Goal: Transaction & Acquisition: Purchase product/service

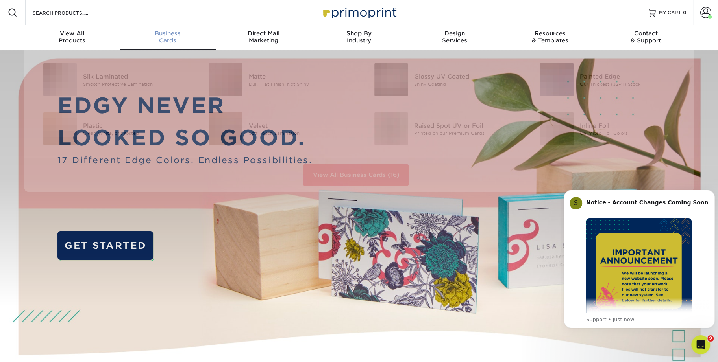
click at [168, 39] on div "Business Cards" at bounding box center [168, 37] width 96 height 14
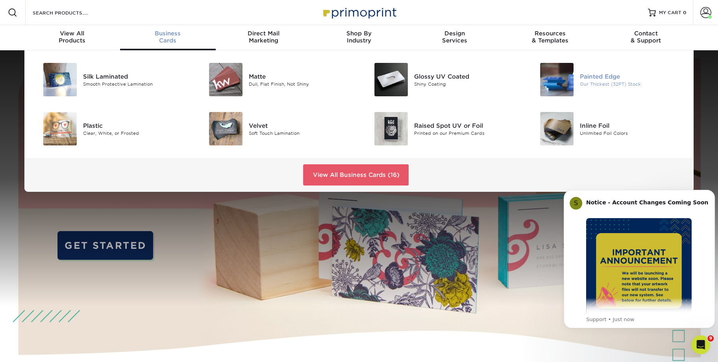
click at [550, 74] on img at bounding box center [556, 79] width 33 height 33
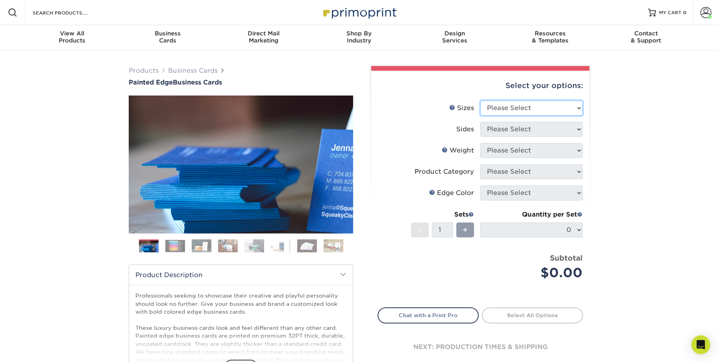
click at [480, 101] on select "Please Select 2" x 3.5" - Standard 2.125" x 3.375" - European 2.5" x 2.5" - Squ…" at bounding box center [531, 108] width 102 height 15
select select "2.00x3.50"
click option "2" x 3.5" - Standard" at bounding box center [0, 0] width 0 height 0
click at [526, 136] on li "Sides Please Select Print Both Sides Print Front Only" at bounding box center [480, 132] width 205 height 21
click at [524, 115] on li "Sizes Help Sizes Please Select 2" x 3.5" - Standard 2.125" x 3.375" - European …" at bounding box center [480, 111] width 205 height 21
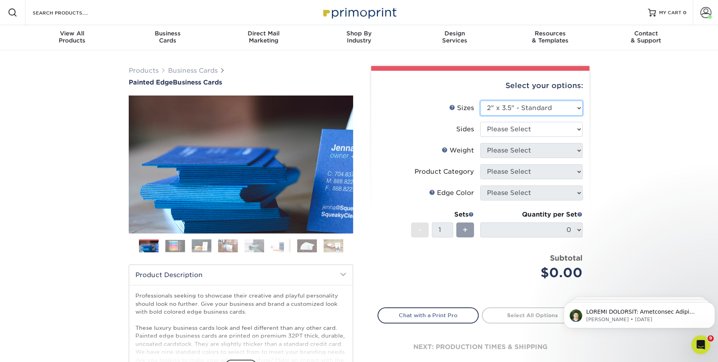
click at [523, 111] on select "Please Select 2" x 3.5" - Standard 2.125" x 3.375" - European 2.5" x 2.5" - Squ…" at bounding box center [531, 108] width 102 height 15
click at [480, 101] on select "Please Select 2" x 3.5" - Standard 2.125" x 3.375" - European 2.5" x 2.5" - Squ…" at bounding box center [531, 108] width 102 height 15
click at [523, 111] on select "Please Select 2" x 3.5" - Standard 2.125" x 3.375" - European 2.5" x 2.5" - Squ…" at bounding box center [531, 108] width 102 height 15
click at [480, 122] on select "Please Select Print Both Sides Print Front Only" at bounding box center [531, 129] width 102 height 15
select select "13abbda7-1d64-4f25-8bb2-c179b224825d"
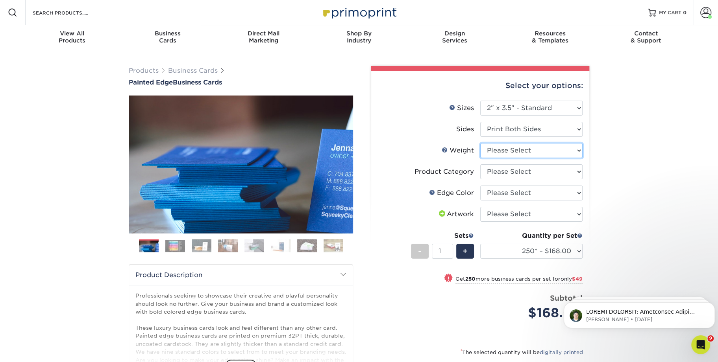
click at [480, 143] on select "Please Select 32PTUC" at bounding box center [531, 150] width 102 height 15
select select "32PTUC"
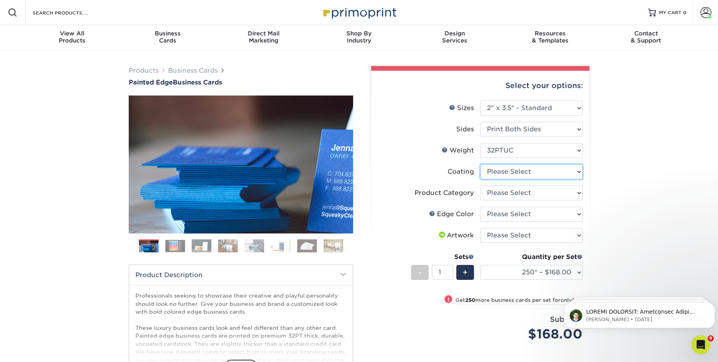
click at [480, 164] on select at bounding box center [531, 171] width 102 height 15
select select "3e7618de-abca-4bda-9f97-8b9129e913d8"
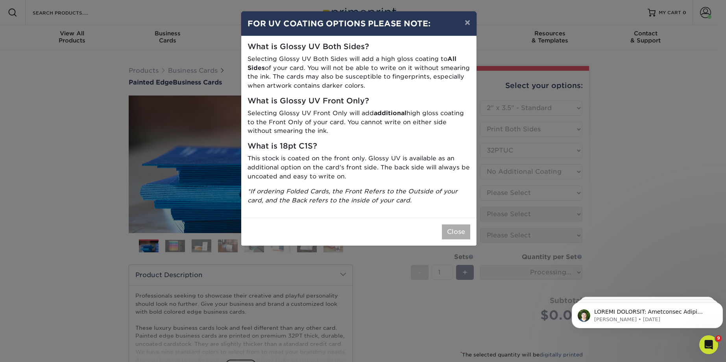
drag, startPoint x: 473, startPoint y: 234, endPoint x: 463, endPoint y: 231, distance: 10.3
click at [464, 232] on div "Close" at bounding box center [358, 232] width 235 height 28
click at [461, 230] on button "Close" at bounding box center [456, 232] width 28 height 15
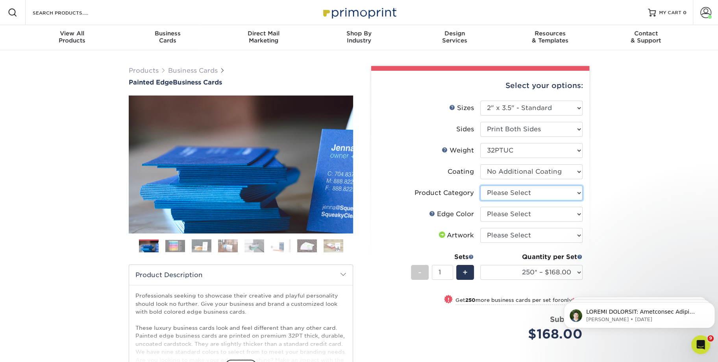
click at [480, 186] on select "Please Select Business Cards" at bounding box center [531, 193] width 102 height 15
select select "3b5148f1-0588-4f88-a218-97bcfdce65c1"
click option "Business Cards" at bounding box center [0, 0] width 0 height 0
click at [480, 207] on select "Please Select Charcoal Black Brown Blue Pearlescent Blue Pearlescent Gold Pearl…" at bounding box center [531, 214] width 102 height 15
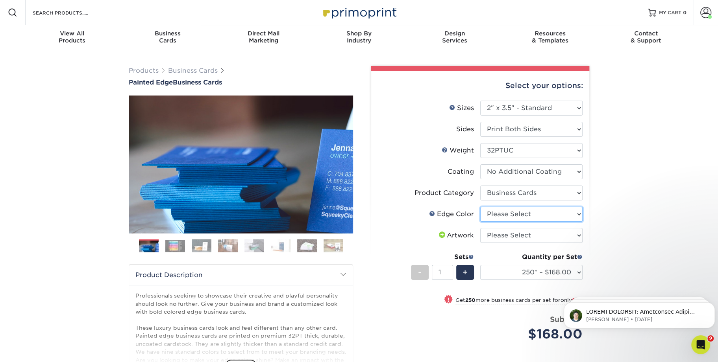
select select "a07808a3-81c6-4e74-b75e-4e311282080e"
click option "Purple" at bounding box center [0, 0] width 0 height 0
click at [480, 228] on select "Please Select I will upload files I need a design - $100" at bounding box center [531, 235] width 102 height 15
select select "upload"
click option "I will upload files" at bounding box center [0, 0] width 0 height 0
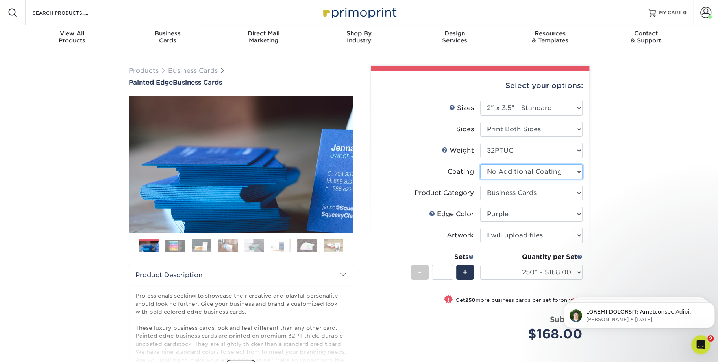
click at [480, 164] on select at bounding box center [531, 171] width 102 height 15
click at [572, 172] on select at bounding box center [531, 171] width 102 height 15
click at [480, 265] on select "250* – $168.00 500* – $217.00 1000* – $339.00" at bounding box center [531, 272] width 102 height 15
select select "500* – $217.00"
click option "500* – $217.00" at bounding box center [0, 0] width 0 height 0
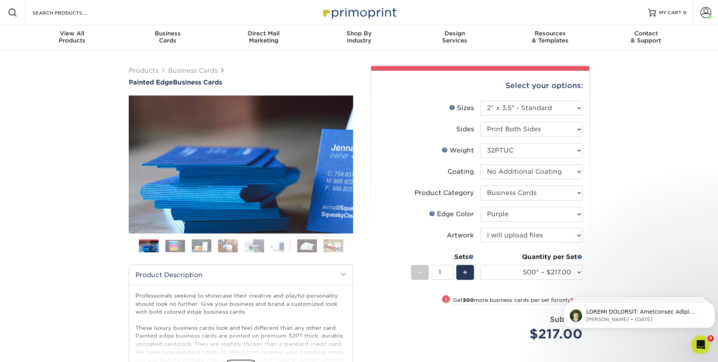
click at [576, 257] on div "Quantity per Set" at bounding box center [531, 257] width 102 height 9
click at [173, 242] on img at bounding box center [175, 246] width 20 height 12
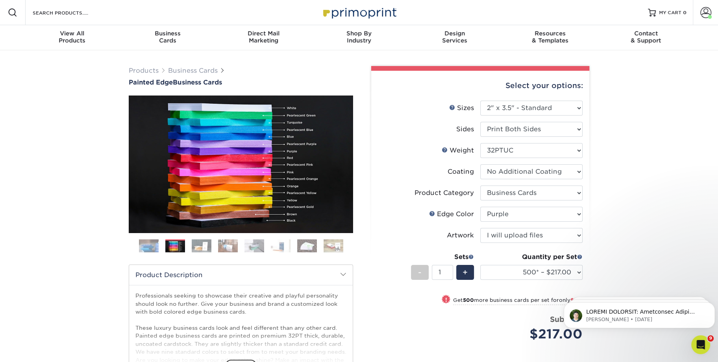
click at [203, 243] on img at bounding box center [202, 246] width 20 height 14
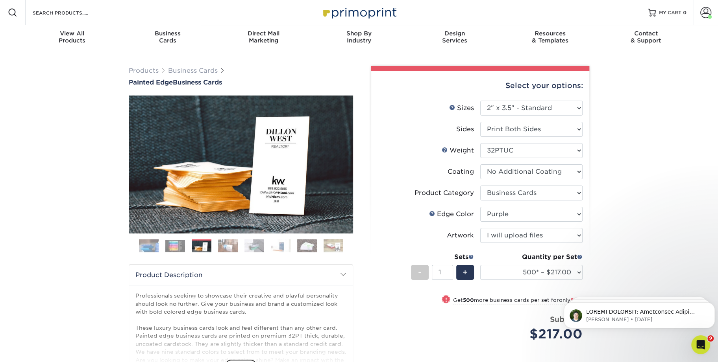
click at [226, 244] on img at bounding box center [228, 246] width 20 height 14
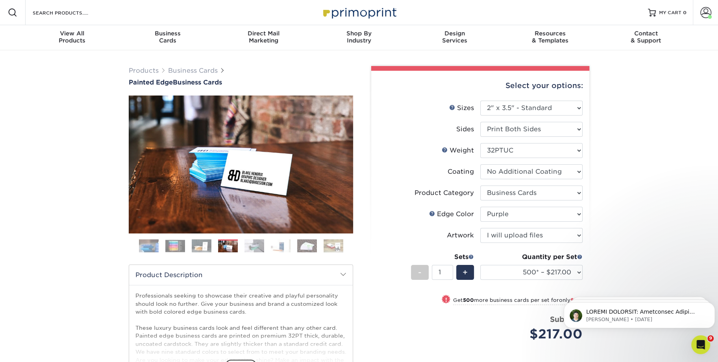
click at [257, 244] on img at bounding box center [254, 246] width 20 height 14
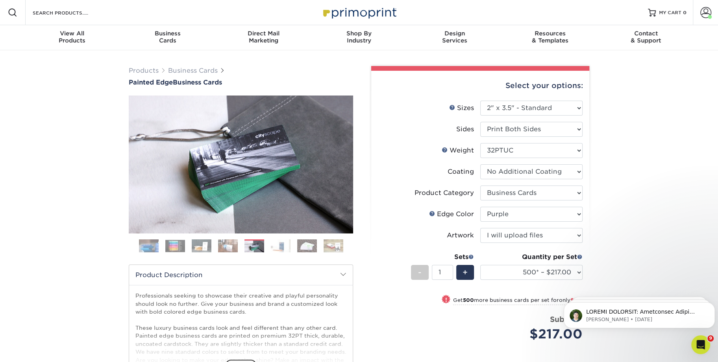
click at [275, 244] on img at bounding box center [281, 246] width 20 height 14
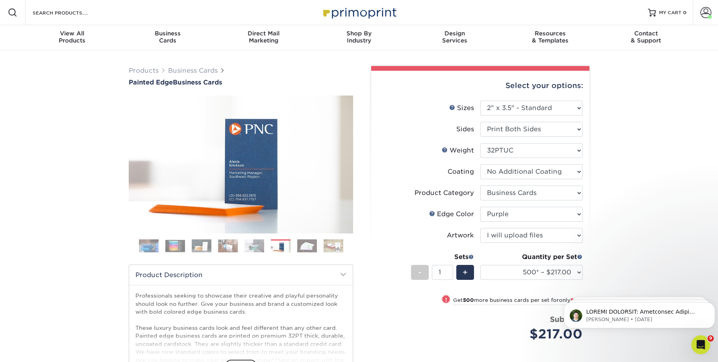
click at [305, 246] on img at bounding box center [307, 246] width 20 height 14
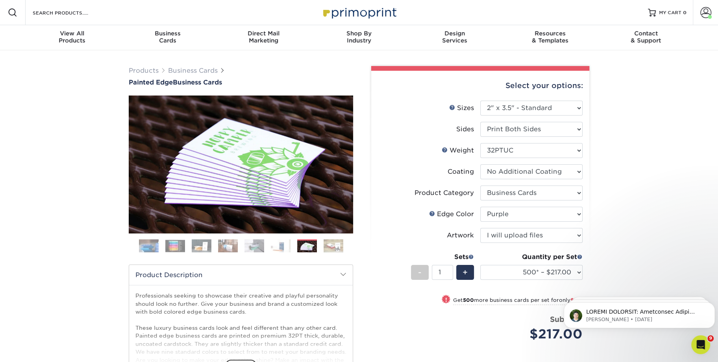
click at [330, 243] on img at bounding box center [333, 246] width 20 height 14
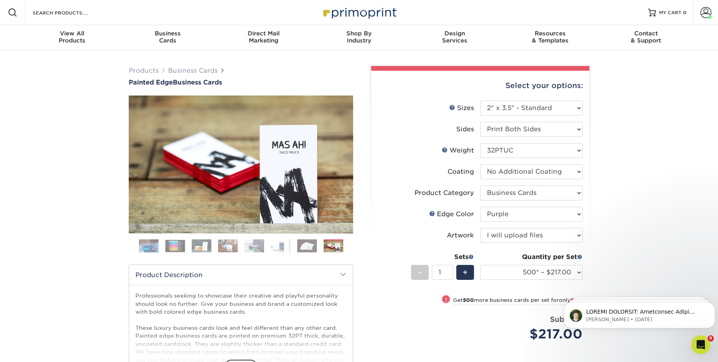
click at [304, 242] on img at bounding box center [307, 246] width 20 height 14
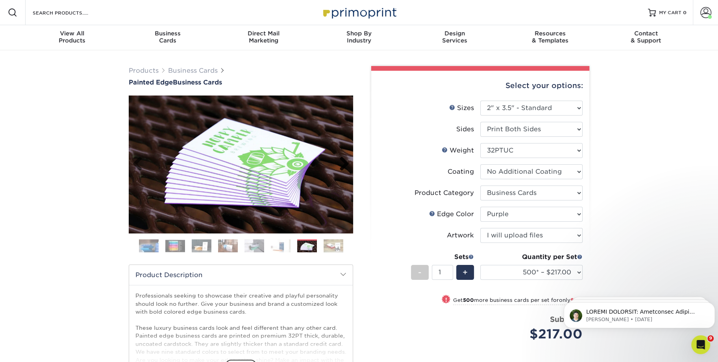
click at [346, 159] on link "Next" at bounding box center [341, 165] width 16 height 16
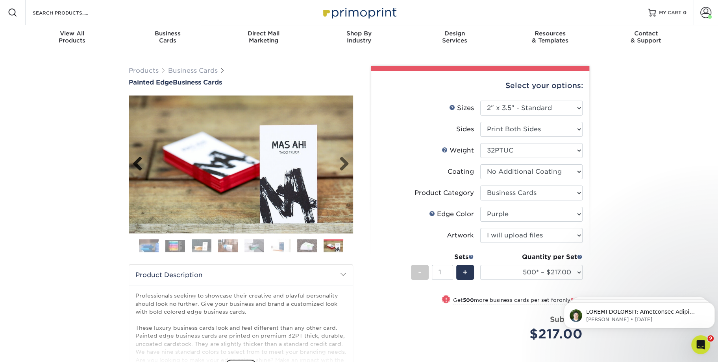
click at [142, 164] on link "Previous" at bounding box center [141, 165] width 16 height 16
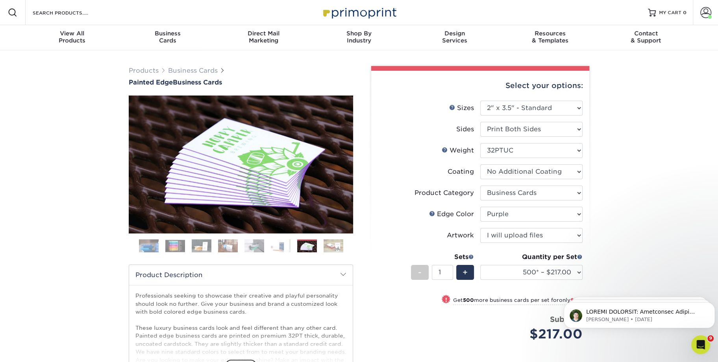
click at [279, 246] on img at bounding box center [281, 246] width 20 height 14
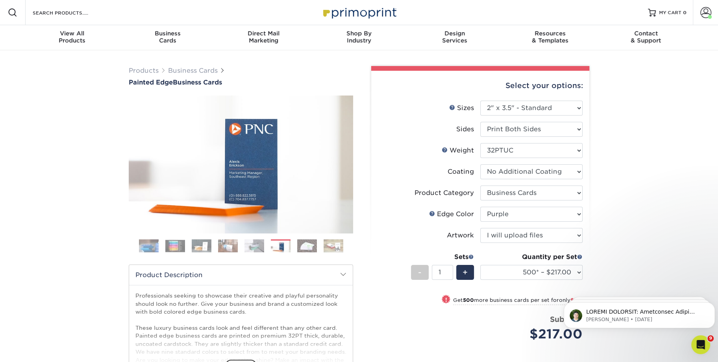
click at [256, 244] on img at bounding box center [254, 246] width 20 height 14
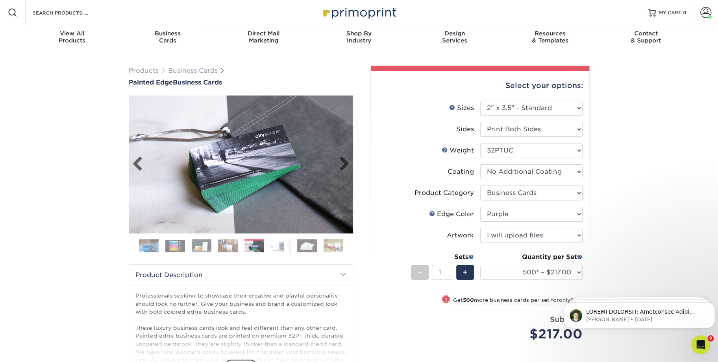
click at [239, 172] on img at bounding box center [241, 164] width 224 height 155
click at [228, 246] on img at bounding box center [228, 246] width 20 height 14
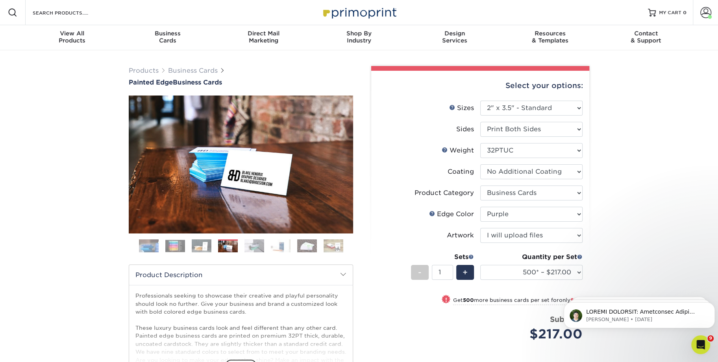
click at [370, 116] on div "Select your options: Sizes Help Sizes Sides Blue" at bounding box center [477, 260] width 224 height 388
click at [147, 31] on span "Business" at bounding box center [168, 33] width 96 height 7
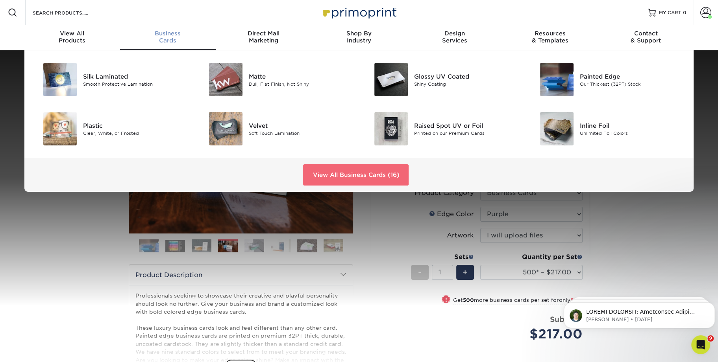
click at [364, 179] on link "View All Business Cards (16)" at bounding box center [355, 174] width 105 height 21
